Goal: Find specific page/section: Find specific page/section

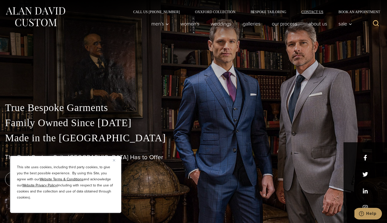
click at [309, 12] on link "Contact Us" at bounding box center [312, 12] width 37 height 4
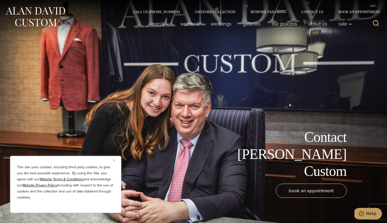
click at [114, 160] on img "Close" at bounding box center [114, 160] width 2 height 2
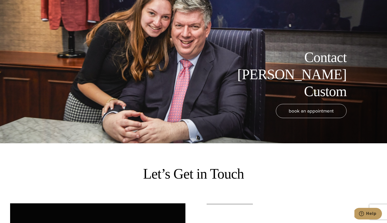
scroll to position [38, 0]
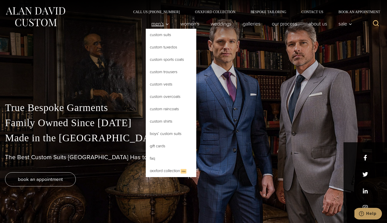
click at [153, 24] on span "Men’s" at bounding box center [160, 23] width 18 height 5
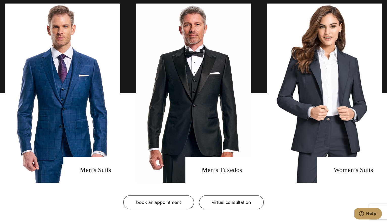
scroll to position [397, 0]
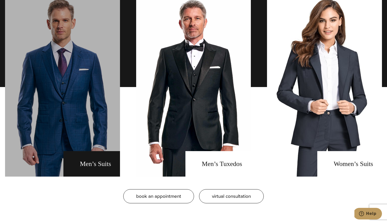
click at [60, 106] on link "men's suits" at bounding box center [62, 86] width 115 height 179
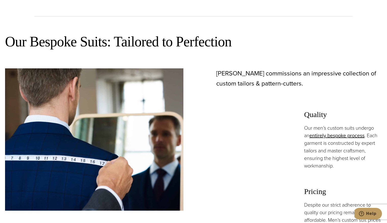
scroll to position [279, 0]
